Goal: Task Accomplishment & Management: Manage account settings

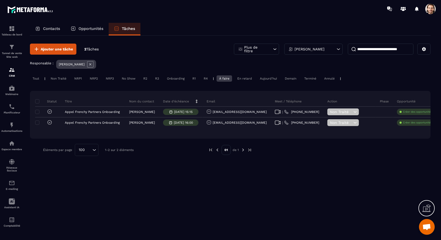
click at [89, 65] on icon at bounding box center [90, 64] width 2 height 2
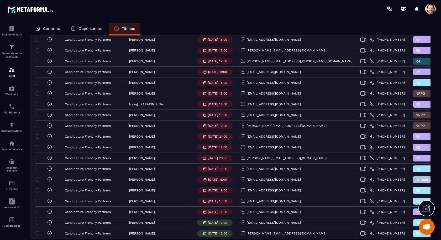
scroll to position [898, 0]
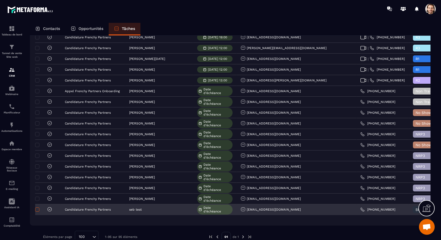
click at [38, 207] on span at bounding box center [37, 209] width 4 height 4
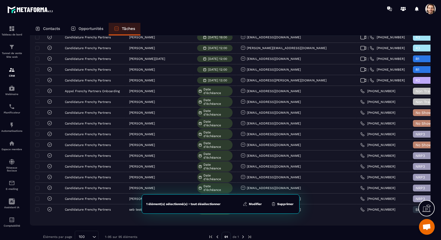
click at [284, 204] on button "Supprimer" at bounding box center [281, 203] width 25 height 5
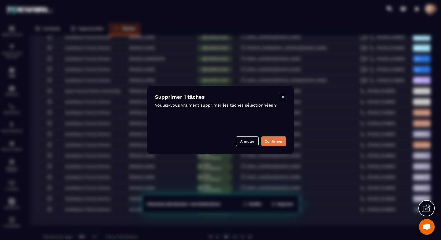
click at [277, 140] on button "Confirmer" at bounding box center [273, 141] width 25 height 10
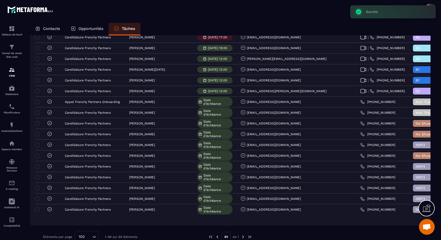
scroll to position [881, 0]
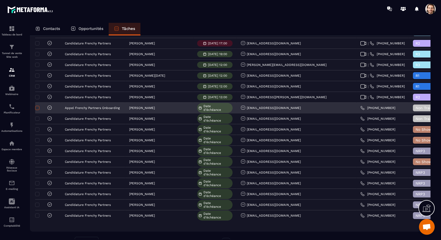
click at [37, 106] on span at bounding box center [37, 108] width 4 height 4
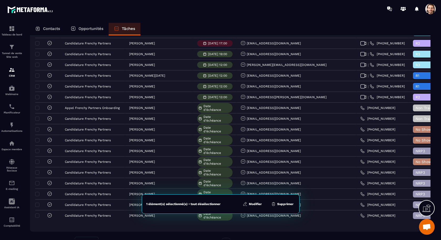
click at [284, 205] on button "Supprimer" at bounding box center [281, 203] width 25 height 5
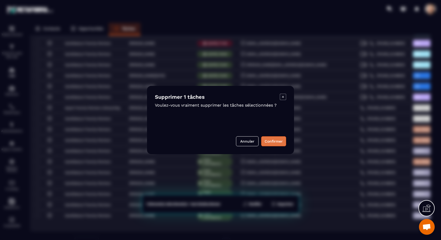
click at [281, 141] on button "Confirmer" at bounding box center [273, 141] width 25 height 10
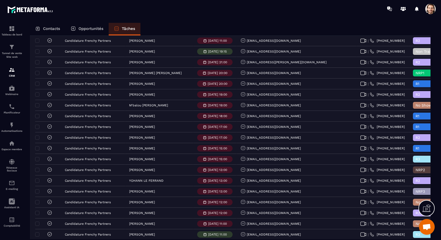
scroll to position [0, 0]
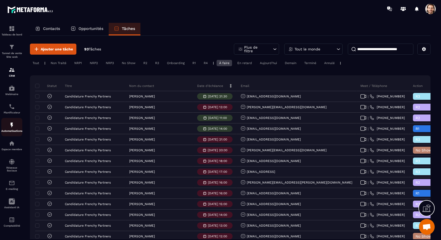
click at [12, 127] on img at bounding box center [12, 125] width 6 height 6
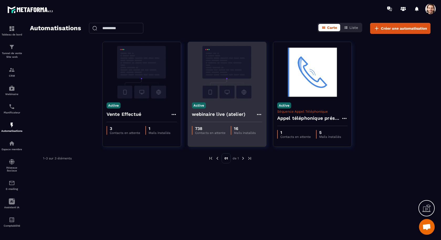
click at [213, 114] on h4 "webinaire live (atelier)" at bounding box center [219, 113] width 54 height 7
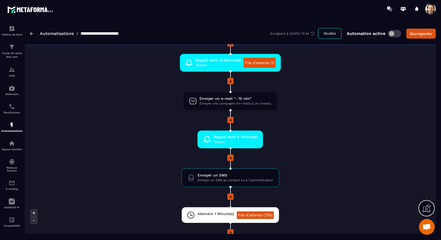
scroll to position [638, 0]
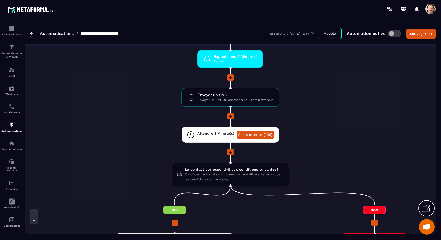
click at [432, 9] on span at bounding box center [430, 9] width 10 height 10
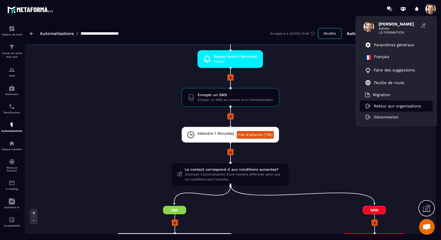
click at [388, 106] on p "Retour aux organisations" at bounding box center [396, 106] width 47 height 5
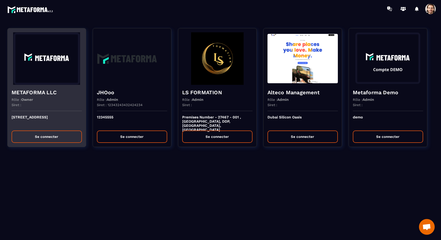
click at [45, 108] on div "Siret :" at bounding box center [47, 107] width 70 height 8
